Goal: Task Accomplishment & Management: Complete application form

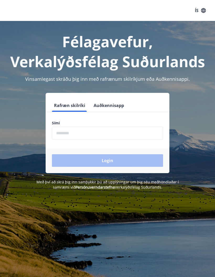
click at [99, 132] on input "phone" at bounding box center [107, 133] width 111 height 13
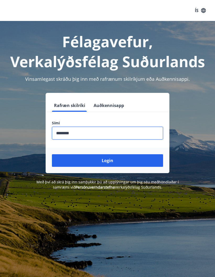
type input "********"
click at [108, 161] on button "Login" at bounding box center [107, 160] width 111 height 13
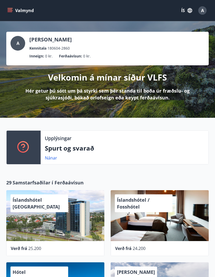
click at [10, 10] on icon "menu" at bounding box center [10, 9] width 5 height 1
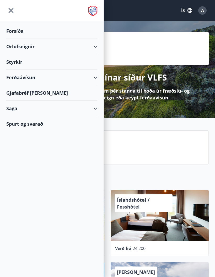
click at [18, 39] on div "Styrkir" at bounding box center [51, 31] width 91 height 16
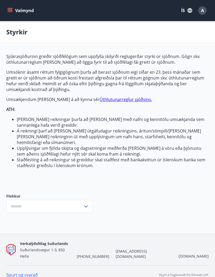
type input "***"
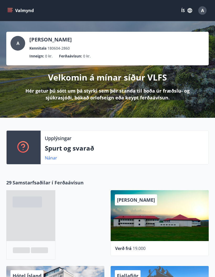
click at [10, 12] on icon "menu" at bounding box center [10, 12] width 5 height 1
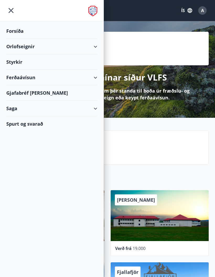
click at [37, 127] on div "Spurt og svarað" at bounding box center [51, 123] width 91 height 15
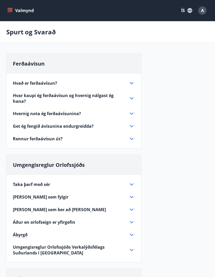
click at [11, 10] on icon "menu" at bounding box center [9, 10] width 5 height 5
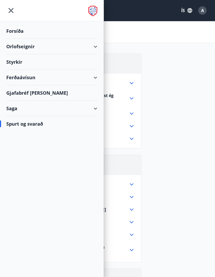
click at [20, 27] on div "Forsíða" at bounding box center [51, 31] width 91 height 16
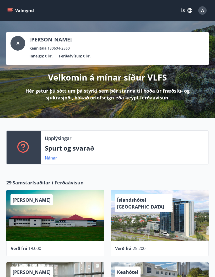
click at [15, 10] on button "Valmynd" at bounding box center [21, 10] width 30 height 9
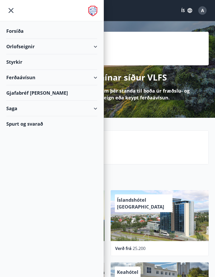
click at [36, 39] on div "Styrkir" at bounding box center [51, 31] width 91 height 16
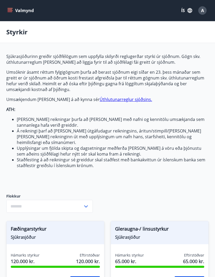
type input "***"
click at [107, 99] on link "Úthlutunarreglur sjóðsins." at bounding box center [126, 100] width 53 height 6
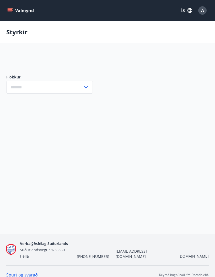
type input "***"
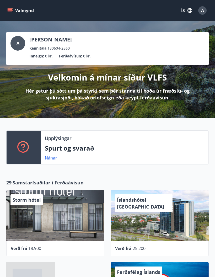
click at [110, 153] on div "Upplýsingar Spurt og svarað Nánar" at bounding box center [125, 148] width 168 height 34
click at [109, 144] on p "Spurt og svarað" at bounding box center [125, 148] width 160 height 9
click at [68, 142] on div "Upplýsingar Spurt og svarað Nánar" at bounding box center [125, 148] width 168 height 34
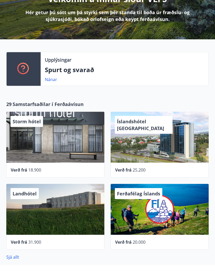
scroll to position [66, 0]
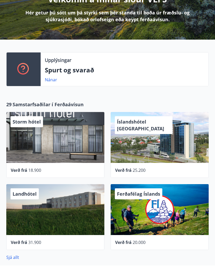
click at [48, 89] on link "Nánar" at bounding box center [51, 92] width 12 height 6
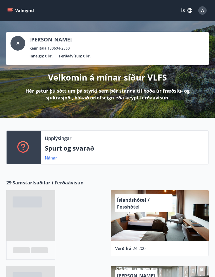
click at [6, 14] on div "Valmynd ÍS A" at bounding box center [107, 10] width 215 height 21
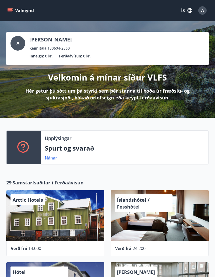
click at [9, 15] on button "Valmynd" at bounding box center [21, 10] width 30 height 9
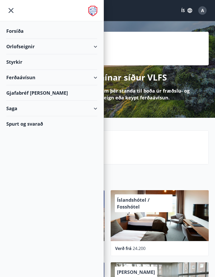
click at [96, 107] on div "Saga" at bounding box center [51, 109] width 91 height 16
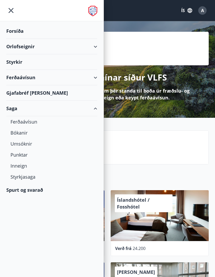
click at [96, 110] on div "Saga" at bounding box center [51, 109] width 91 height 16
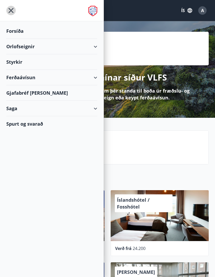
click at [9, 11] on icon "menu" at bounding box center [10, 10] width 9 height 9
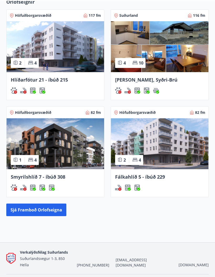
scroll to position [352, 0]
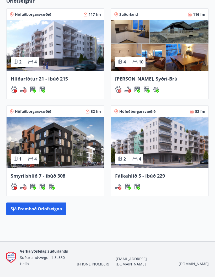
click at [78, 153] on img at bounding box center [56, 143] width 98 height 51
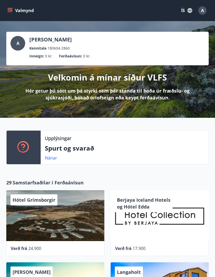
click at [13, 10] on button "Valmynd" at bounding box center [21, 10] width 30 height 9
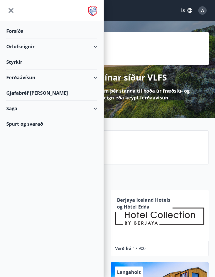
click at [19, 39] on div "Styrkir" at bounding box center [51, 31] width 91 height 16
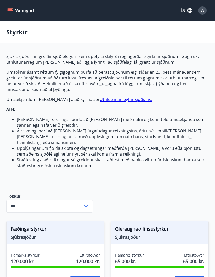
type input "***"
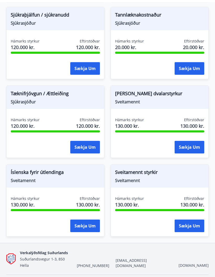
scroll to position [611, 0]
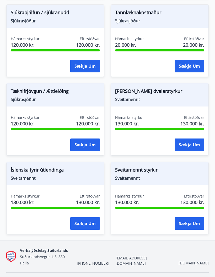
click at [135, 174] on span "Sveitamennt styrkir" at bounding box center [159, 171] width 89 height 9
click at [188, 228] on button "Sækja um" at bounding box center [190, 224] width 30 height 13
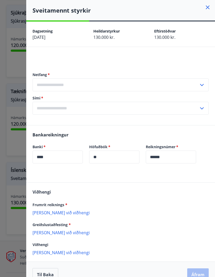
click at [207, 10] on icon at bounding box center [208, 7] width 6 height 6
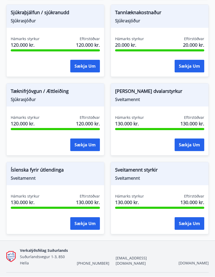
click at [138, 178] on span "Sveitamennt" at bounding box center [159, 179] width 89 height 6
click at [188, 229] on button "Sækja um" at bounding box center [190, 224] width 30 height 13
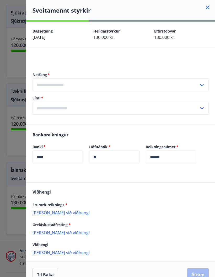
click at [207, 9] on icon at bounding box center [208, 8] width 4 height 4
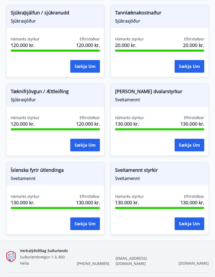
click at [140, 180] on span "Sveitamennt" at bounding box center [159, 179] width 89 height 6
click at [187, 222] on button "Sækja um" at bounding box center [190, 224] width 30 height 13
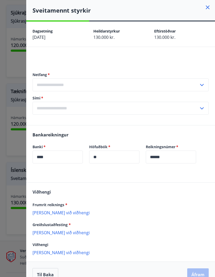
scroll to position [0, 0]
click at [206, 8] on icon at bounding box center [208, 7] width 6 height 6
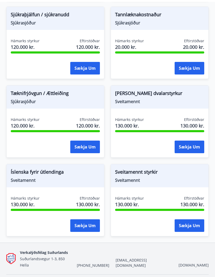
scroll to position [620, 0]
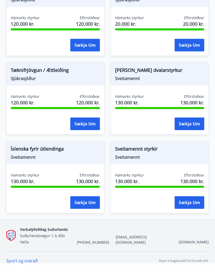
click at [199, 112] on span "130.000 kr." at bounding box center [193, 115] width 24 height 7
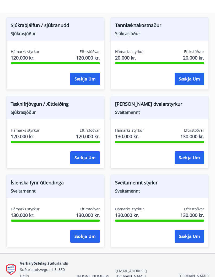
scroll to position [611, 0]
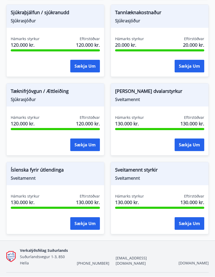
click at [189, 228] on button "Sækja um" at bounding box center [190, 224] width 30 height 13
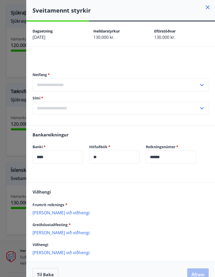
scroll to position [0, 0]
click at [206, 9] on icon at bounding box center [208, 7] width 6 height 6
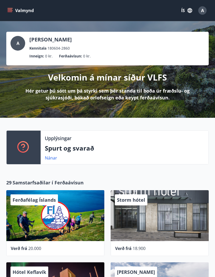
click at [12, 12] on icon "menu" at bounding box center [9, 10] width 5 height 5
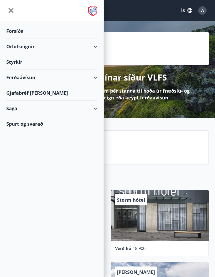
click at [14, 39] on div "Styrkir" at bounding box center [51, 31] width 91 height 16
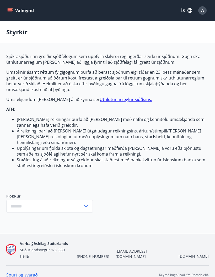
type input "***"
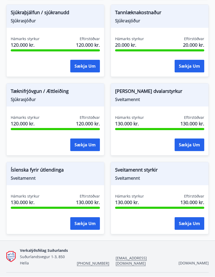
scroll to position [620, 0]
